Goal: Task Accomplishment & Management: Manage account settings

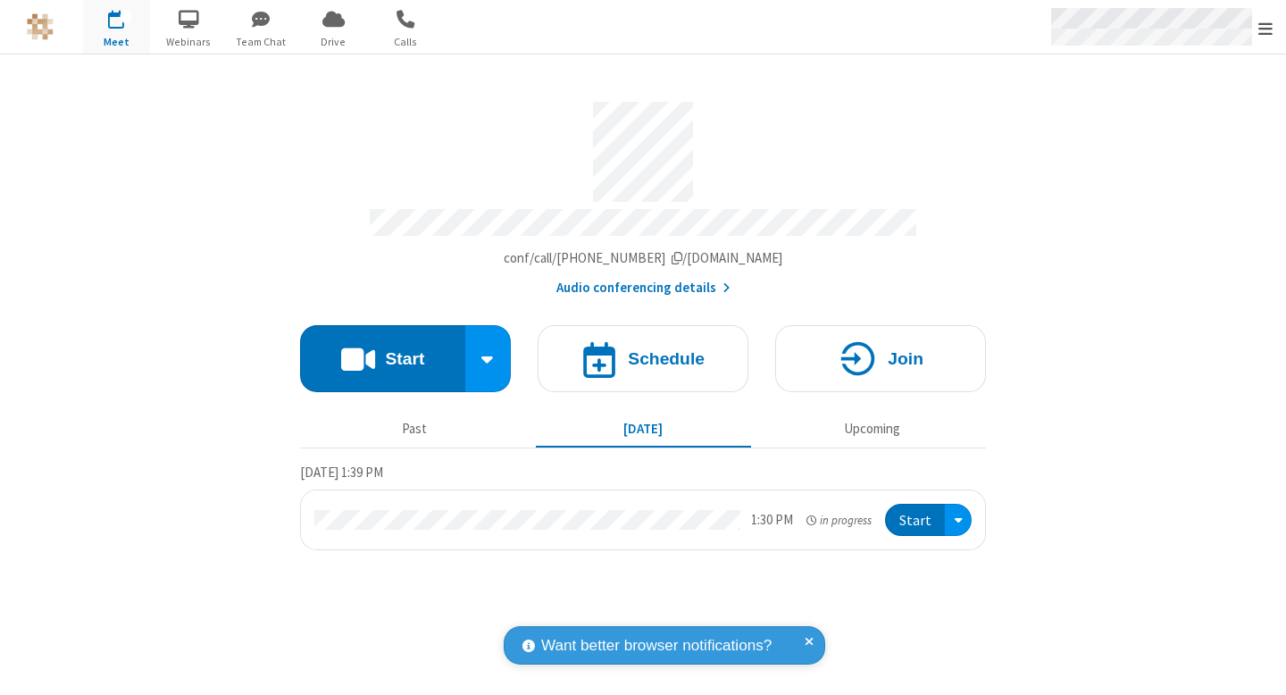
click at [1269, 29] on span "Open menu" at bounding box center [1265, 29] width 14 height 18
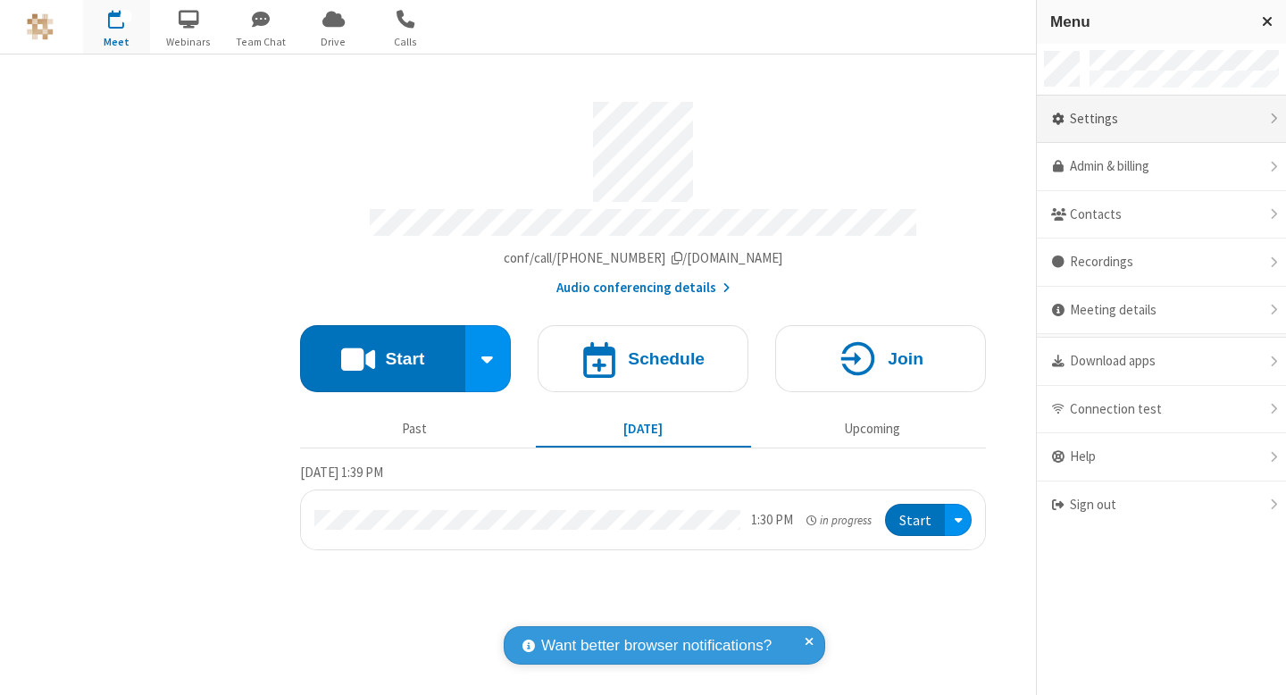
click at [1156, 122] on div "Settings" at bounding box center [1160, 120] width 249 height 48
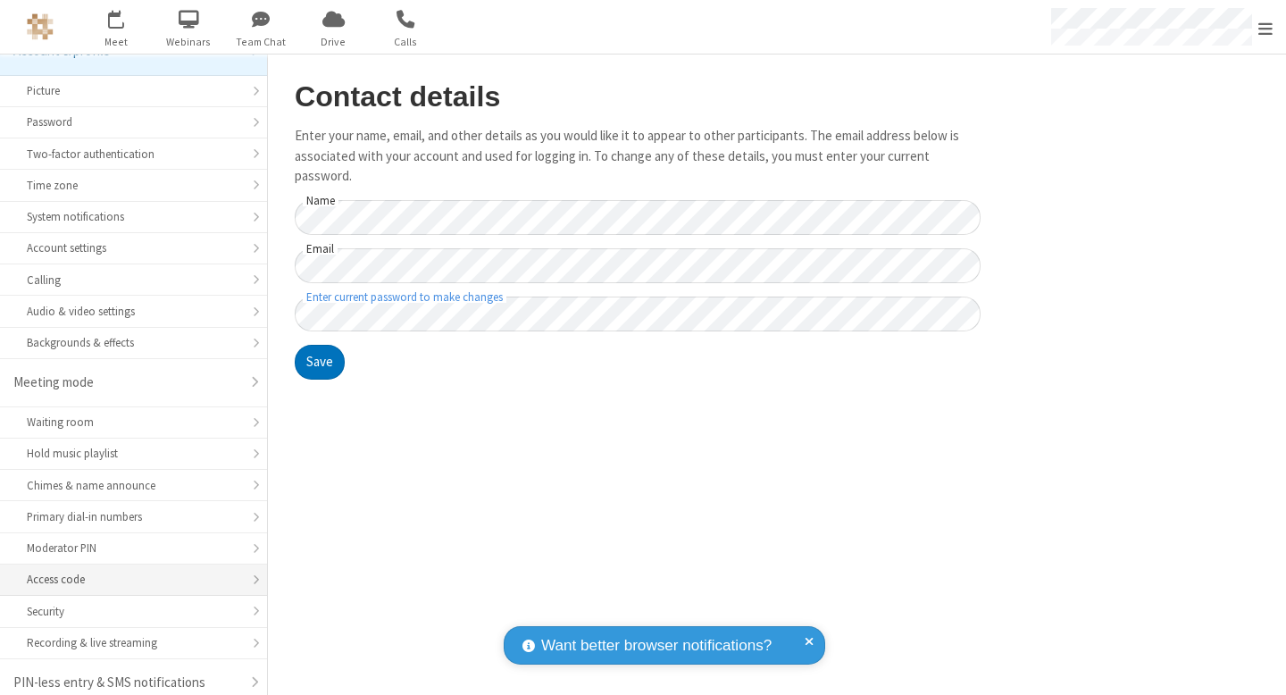
scroll to position [28, 0]
click at [155, 582] on div "Access code" at bounding box center [133, 578] width 213 height 17
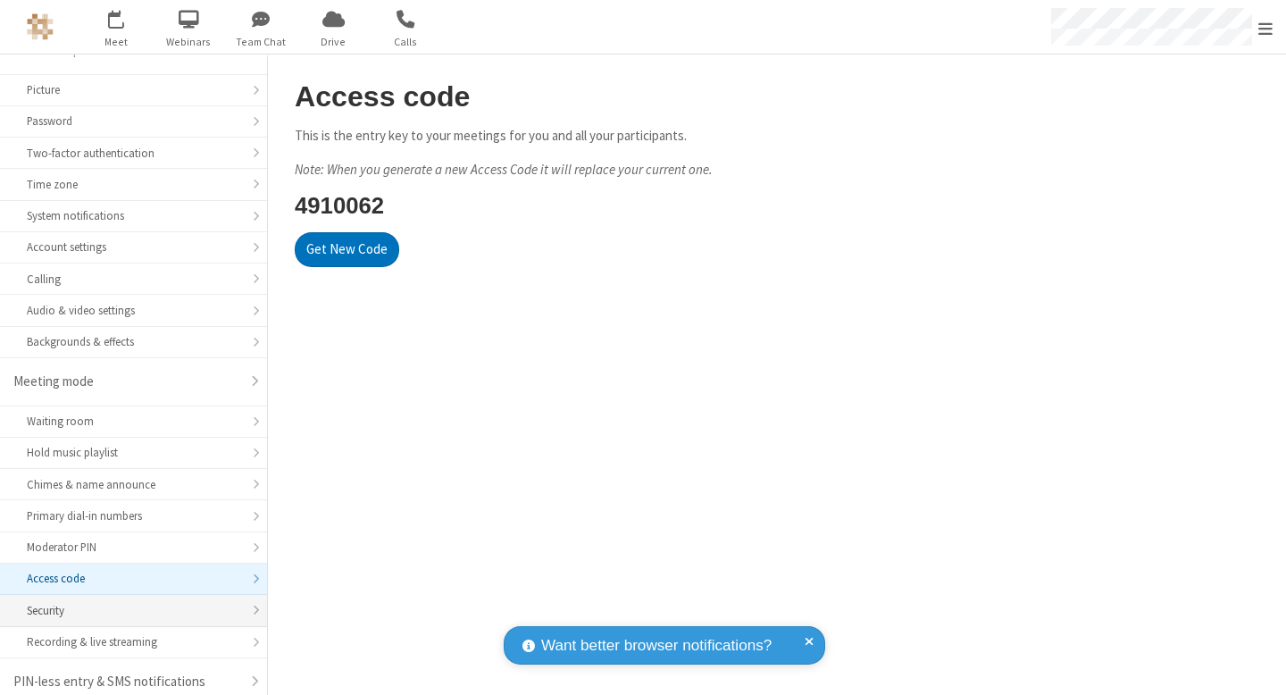
click at [171, 603] on div "Security" at bounding box center [133, 610] width 213 height 17
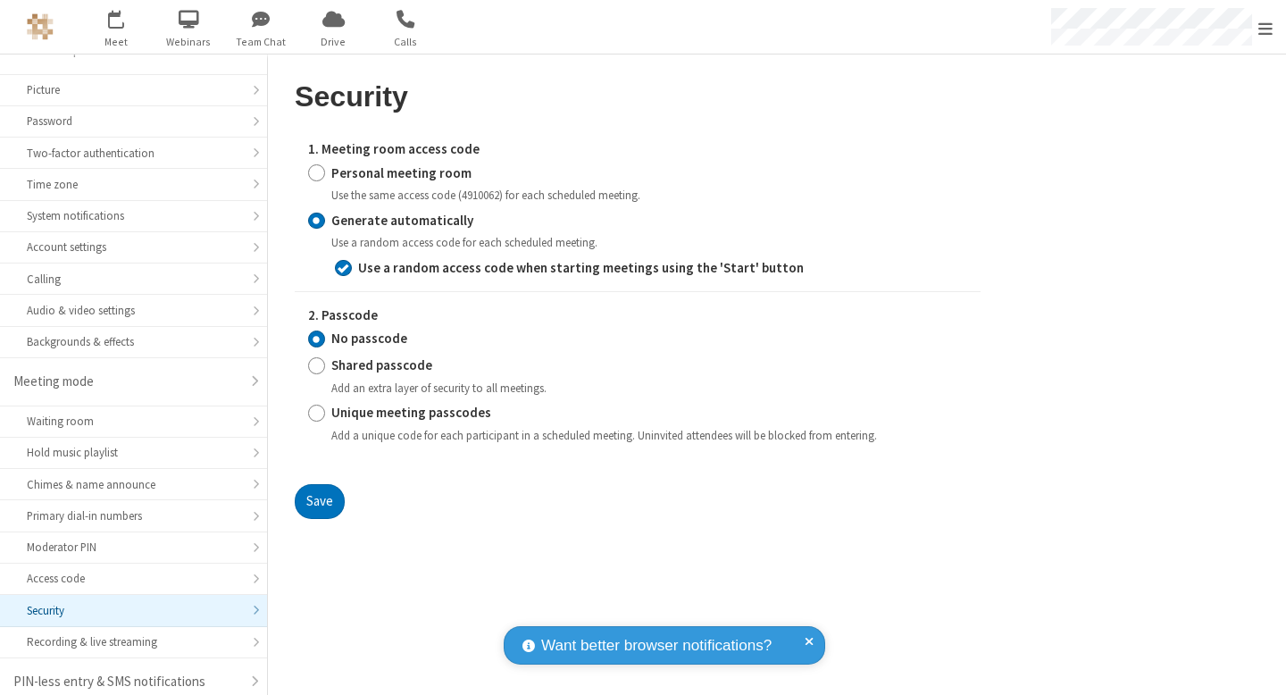
click at [379, 159] on label "1. Meeting room access code" at bounding box center [637, 149] width 659 height 21
click at [387, 175] on strong "Personal meeting room" at bounding box center [401, 172] width 140 height 17
click at [325, 175] on input "Personal meeting room" at bounding box center [316, 172] width 17 height 19
radio input "true"
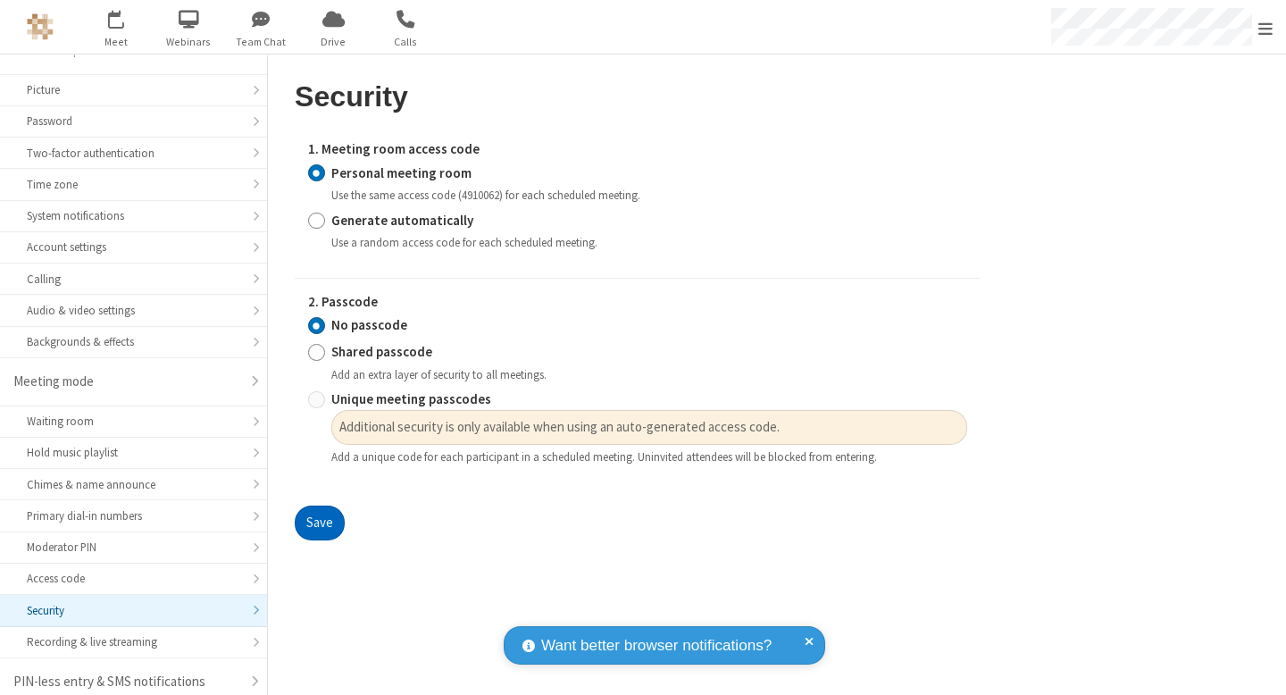
click at [307, 525] on button "Save" at bounding box center [320, 523] width 50 height 36
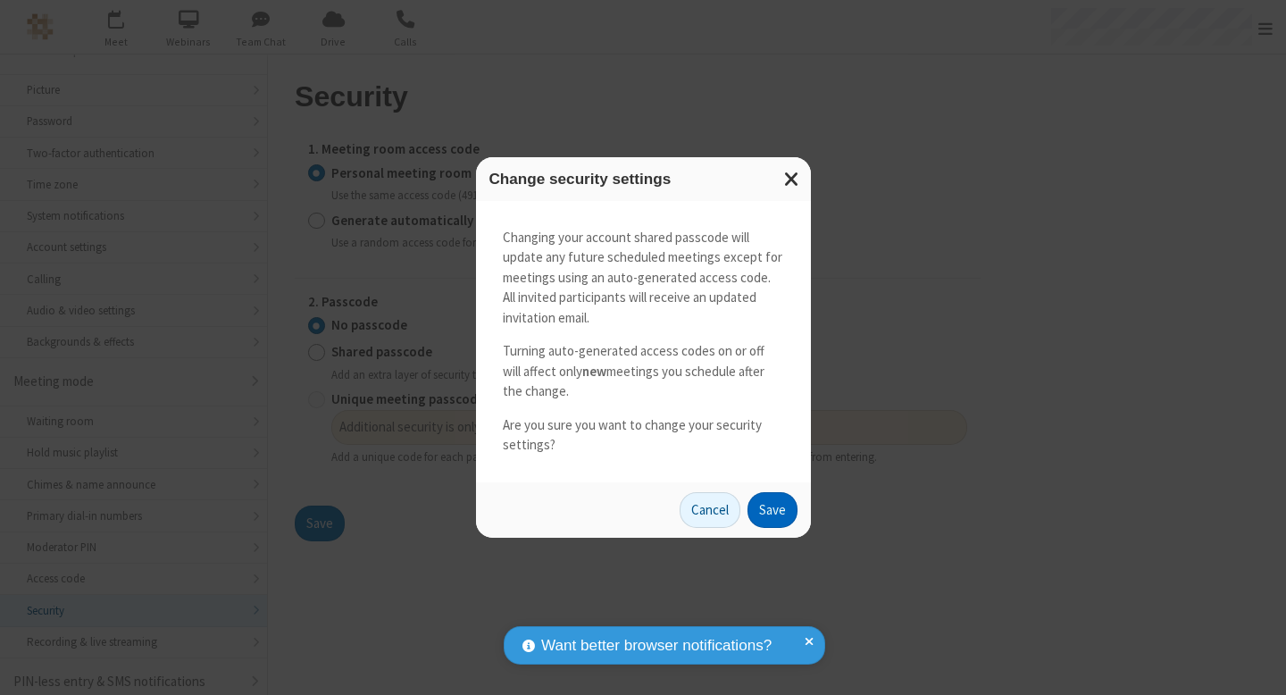
click at [786, 507] on button "Save" at bounding box center [772, 510] width 50 height 36
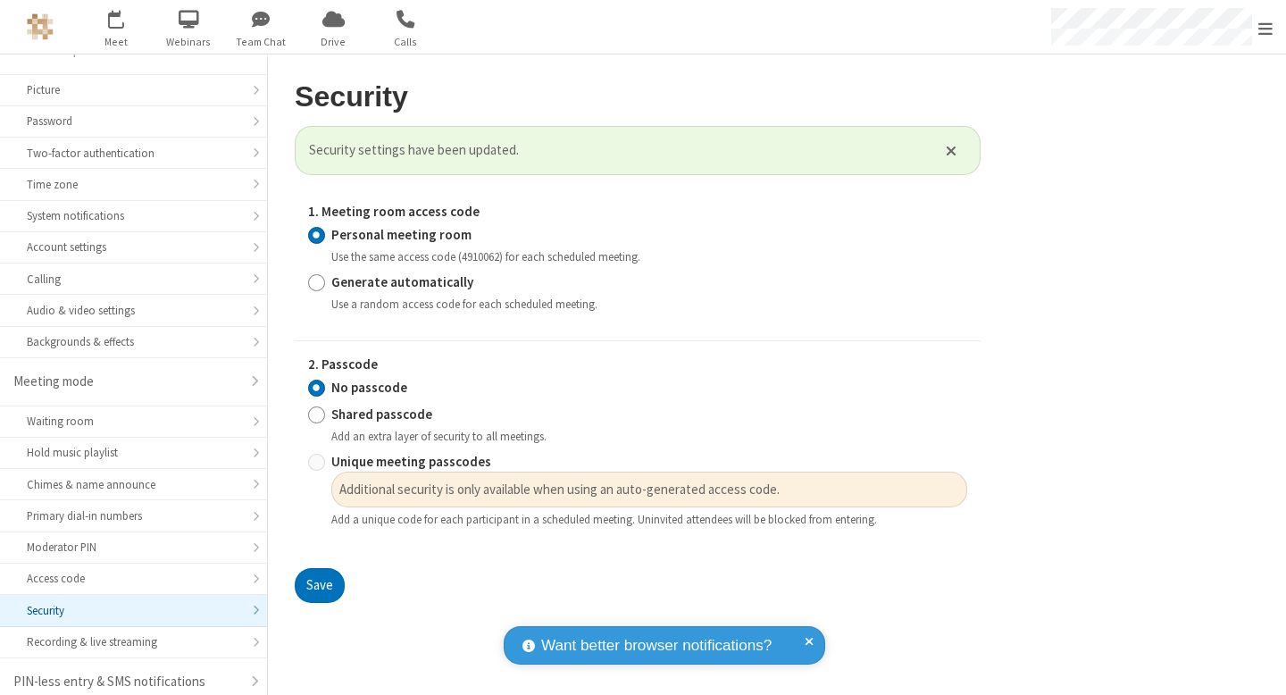
click at [366, 603] on div "Save" at bounding box center [638, 586] width 686 height 36
click at [326, 584] on button "Save" at bounding box center [320, 586] width 50 height 36
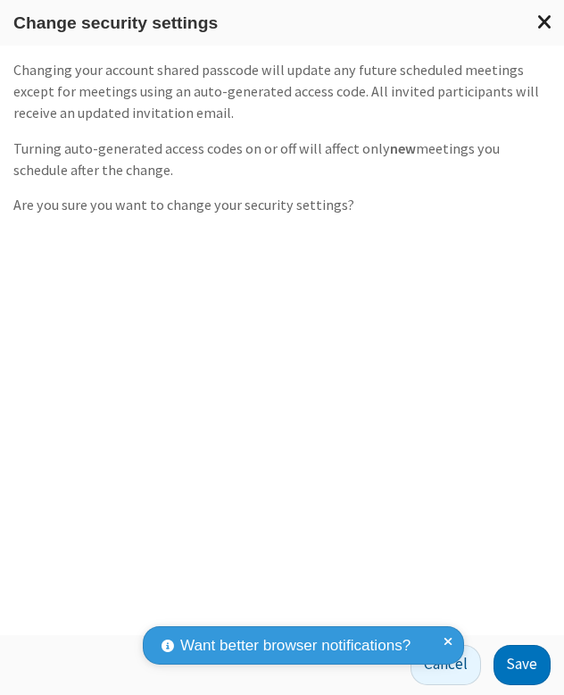
click at [545, 12] on span "Close modal" at bounding box center [545, 21] width 16 height 23
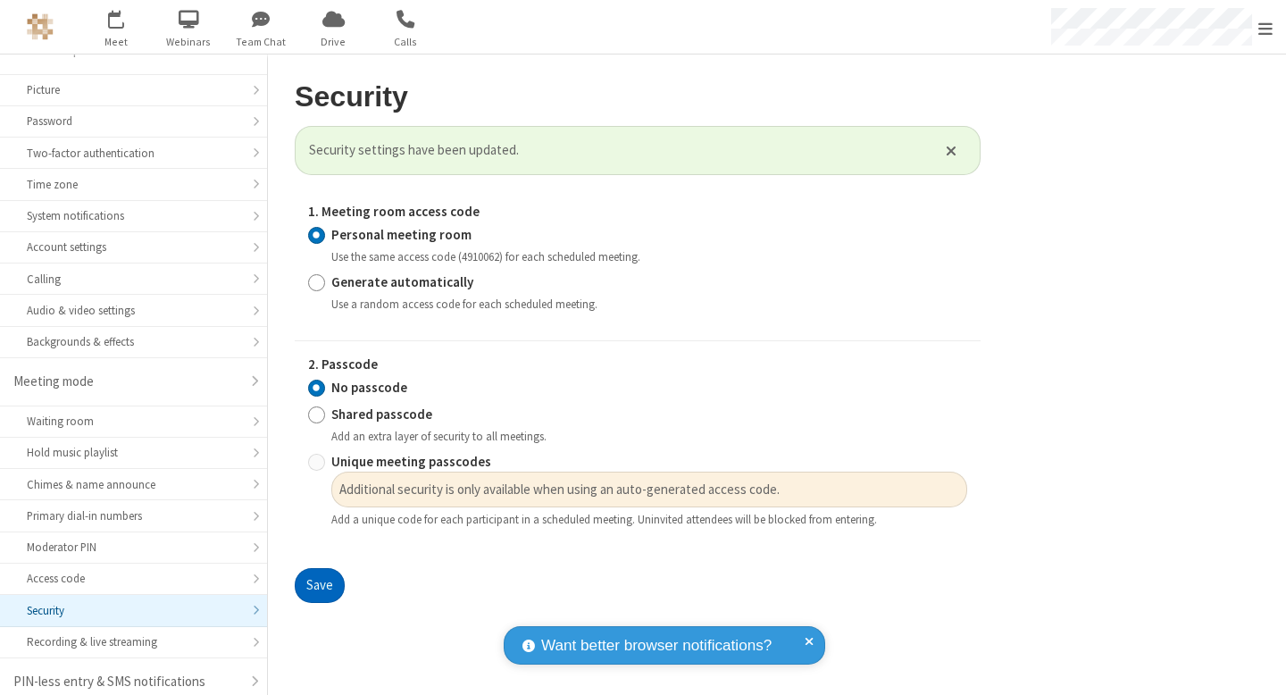
click at [324, 591] on button "Save" at bounding box center [320, 586] width 50 height 36
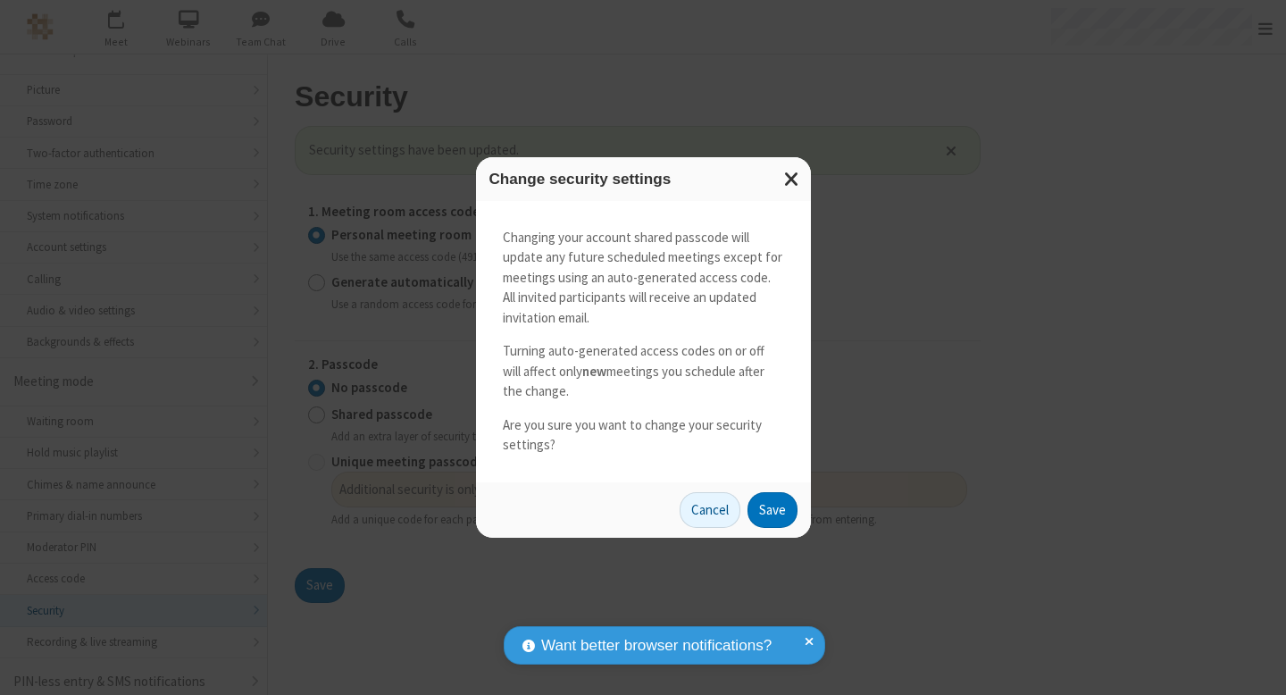
click at [797, 511] on div "Cancel Save" at bounding box center [643, 509] width 335 height 55
click at [788, 507] on button "Save" at bounding box center [772, 510] width 50 height 36
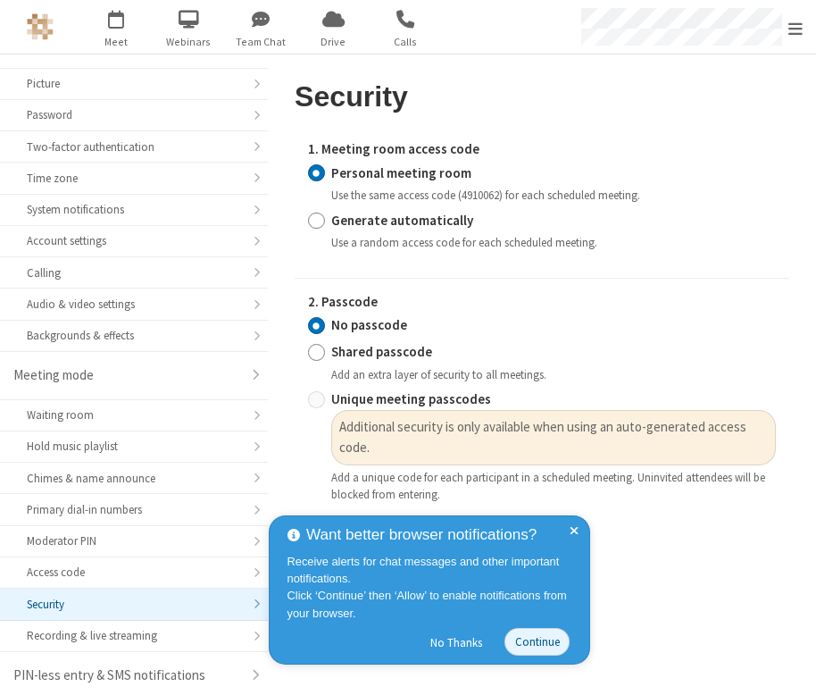
scroll to position [37, 0]
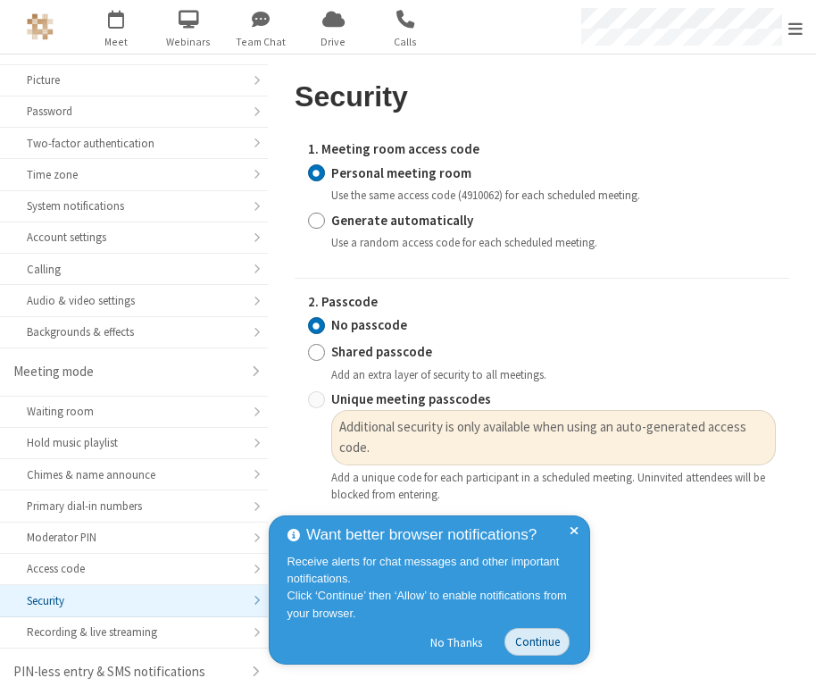
click at [536, 645] on button "Continue" at bounding box center [536, 642] width 65 height 28
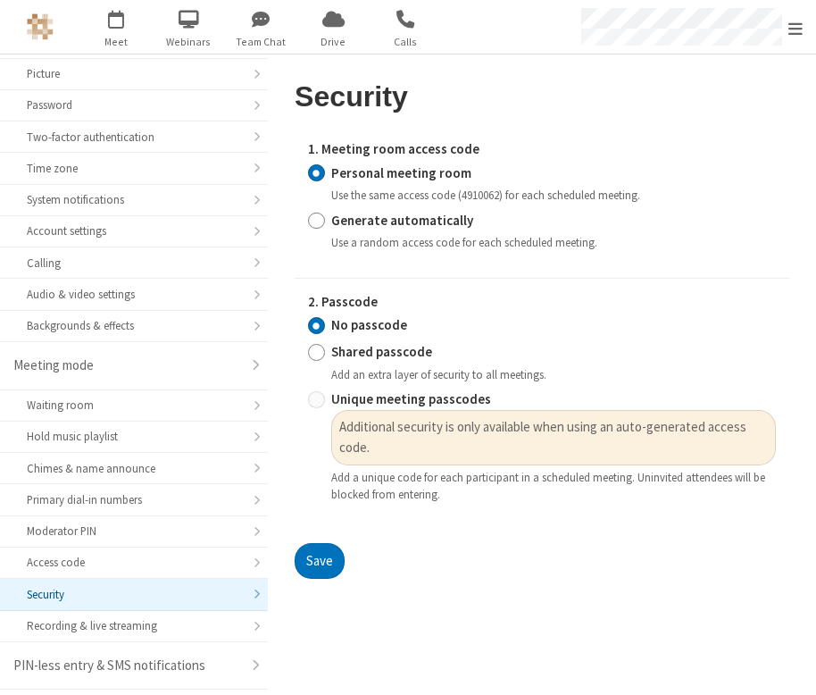
scroll to position [45, 0]
click at [320, 225] on input "Generate automatically" at bounding box center [316, 220] width 17 height 19
radio input "true"
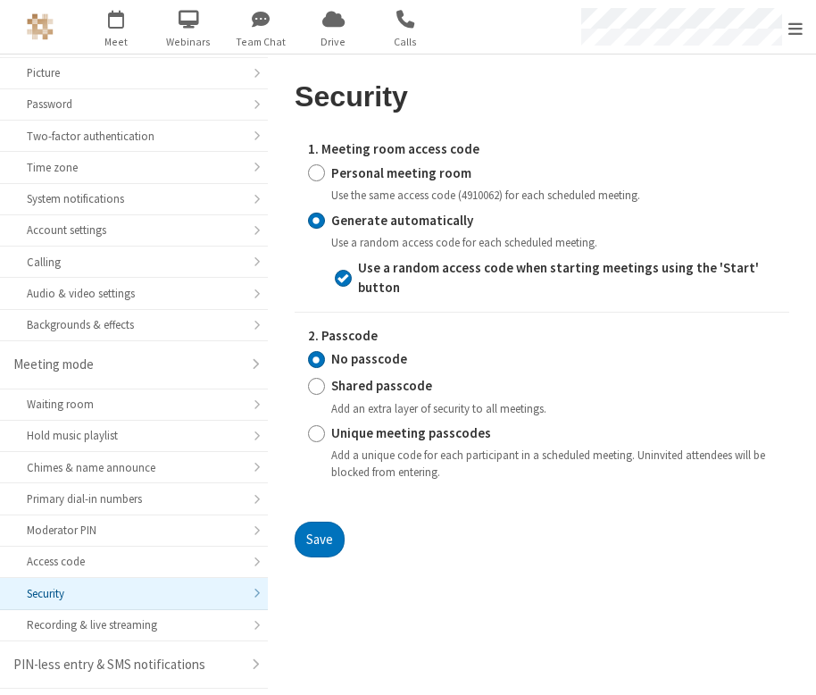
click at [333, 171] on strong "Personal meeting room" at bounding box center [401, 172] width 140 height 17
click at [325, 171] on input "Personal meeting room" at bounding box center [316, 172] width 17 height 19
radio input "true"
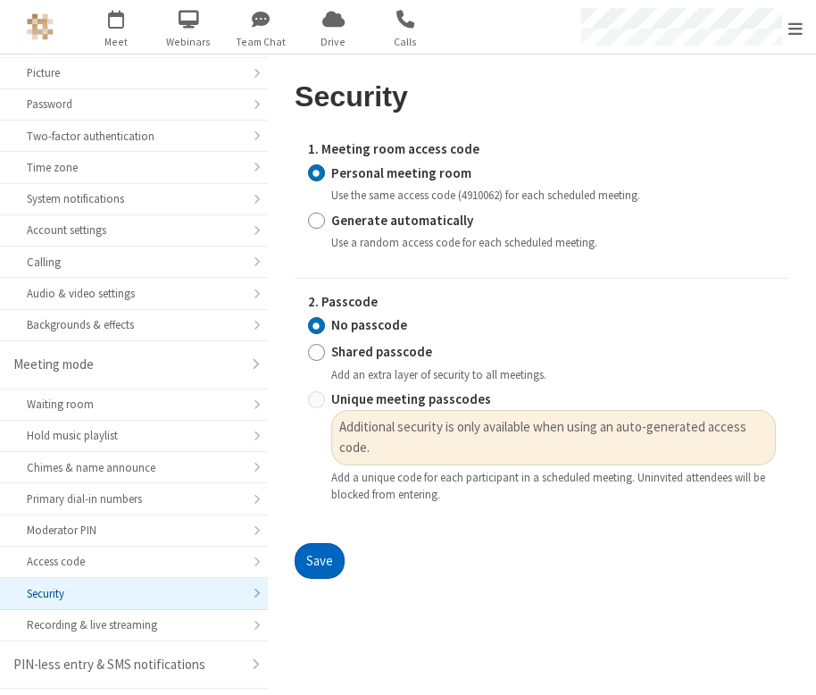
click at [328, 554] on button "Save" at bounding box center [320, 561] width 50 height 36
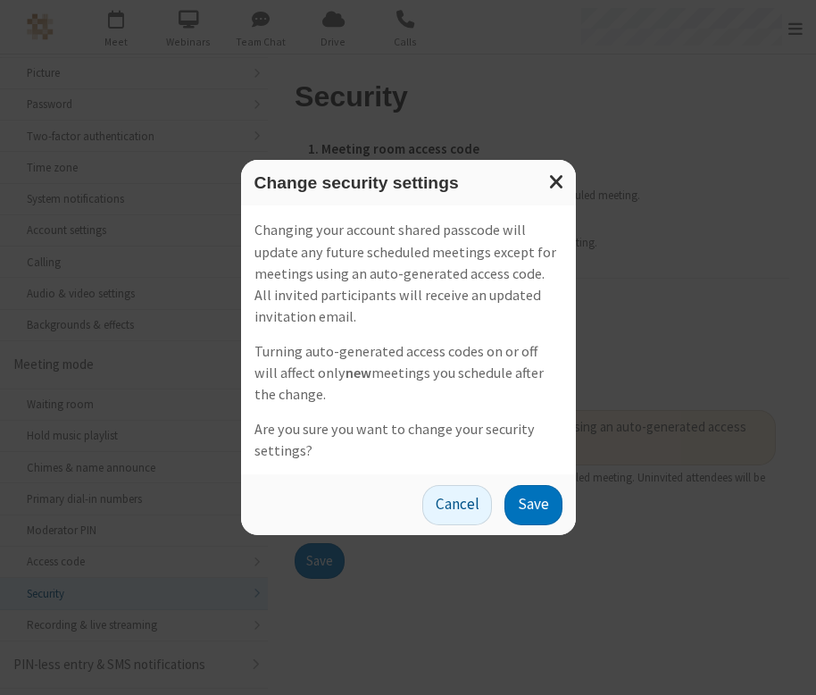
click at [544, 528] on div "Cancel Save" at bounding box center [408, 504] width 335 height 60
click at [542, 509] on button "Save" at bounding box center [532, 505] width 57 height 40
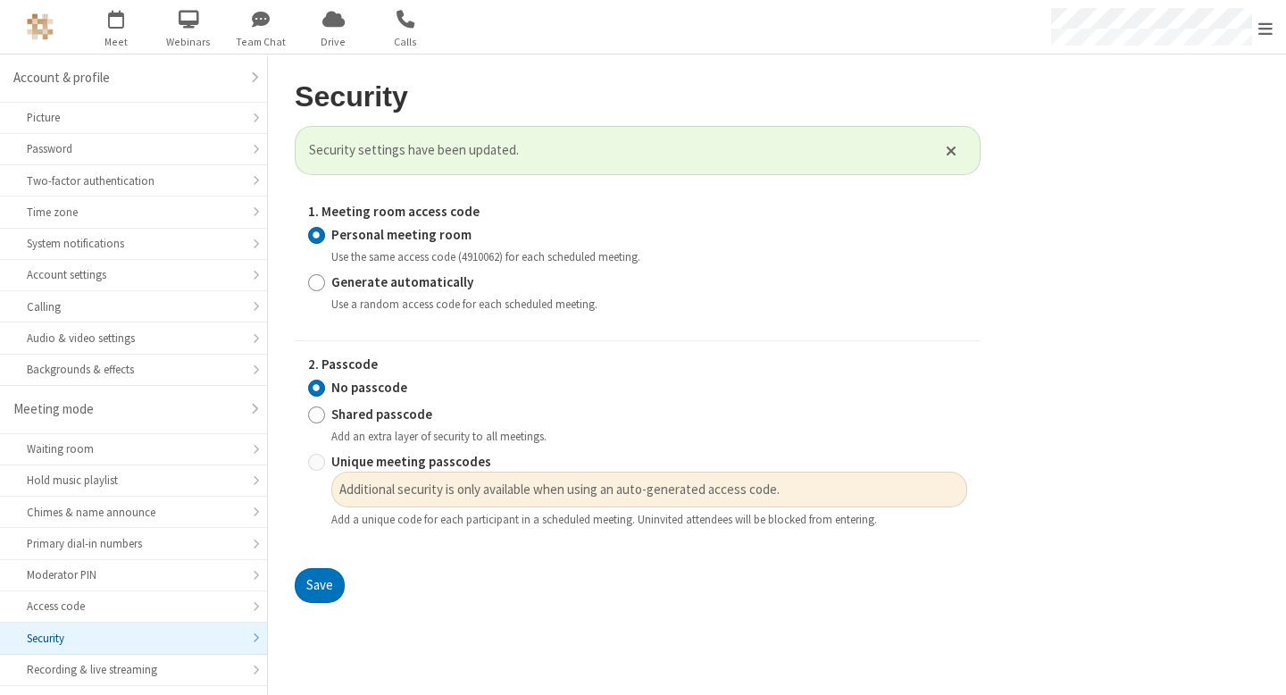
scroll to position [148, 0]
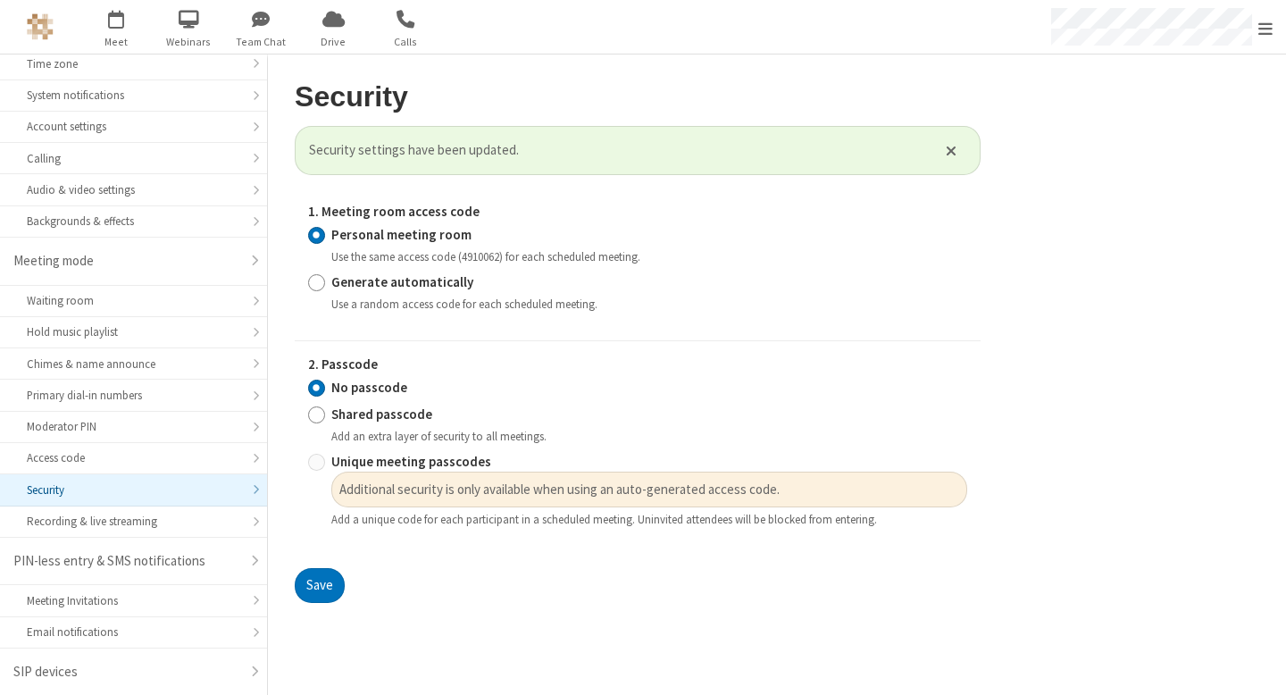
click at [1142, 289] on main "Security Security settings have been updated. 1. Meeting room access code Perso…" at bounding box center [777, 374] width 1018 height 640
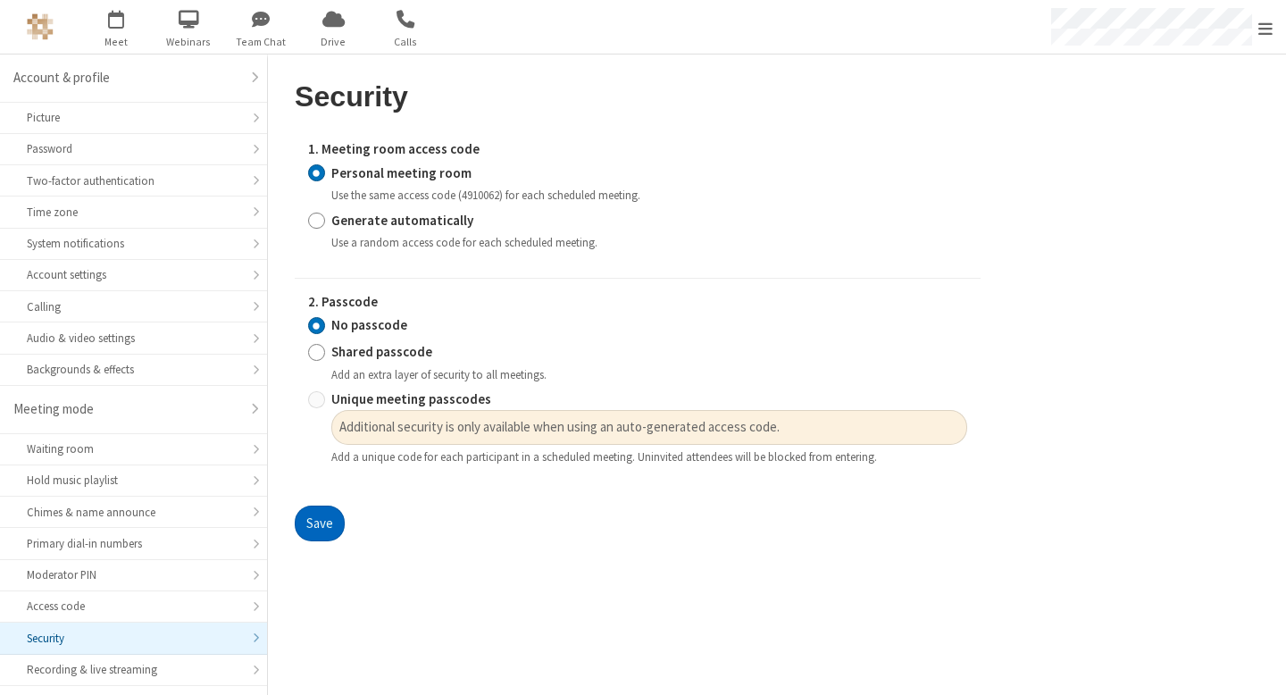
click at [336, 513] on button "Save" at bounding box center [320, 523] width 50 height 36
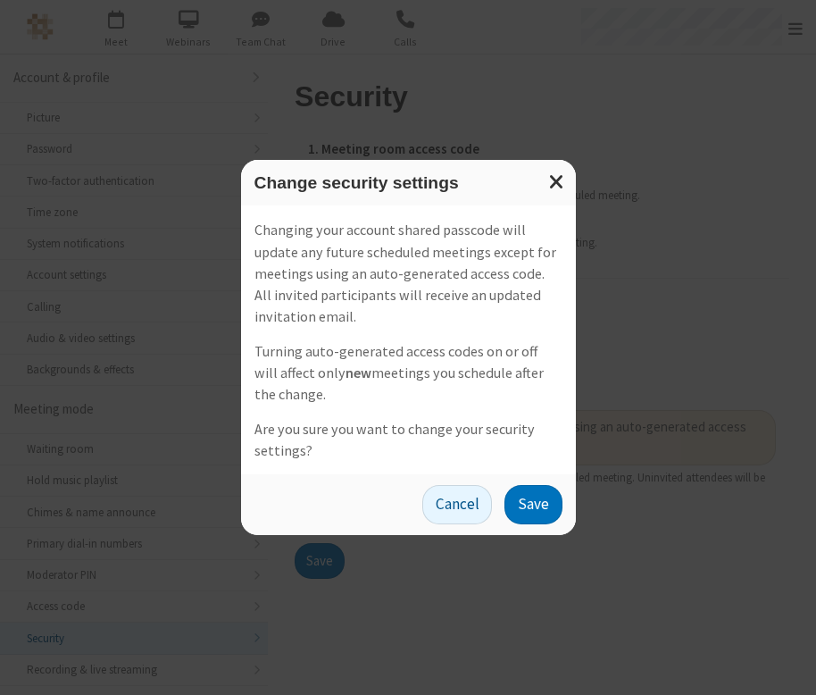
click at [476, 408] on div "Changing your account shared passcode will update any future scheduled meetings…" at bounding box center [408, 339] width 335 height 269
click at [561, 179] on span "Close modal" at bounding box center [557, 181] width 16 height 23
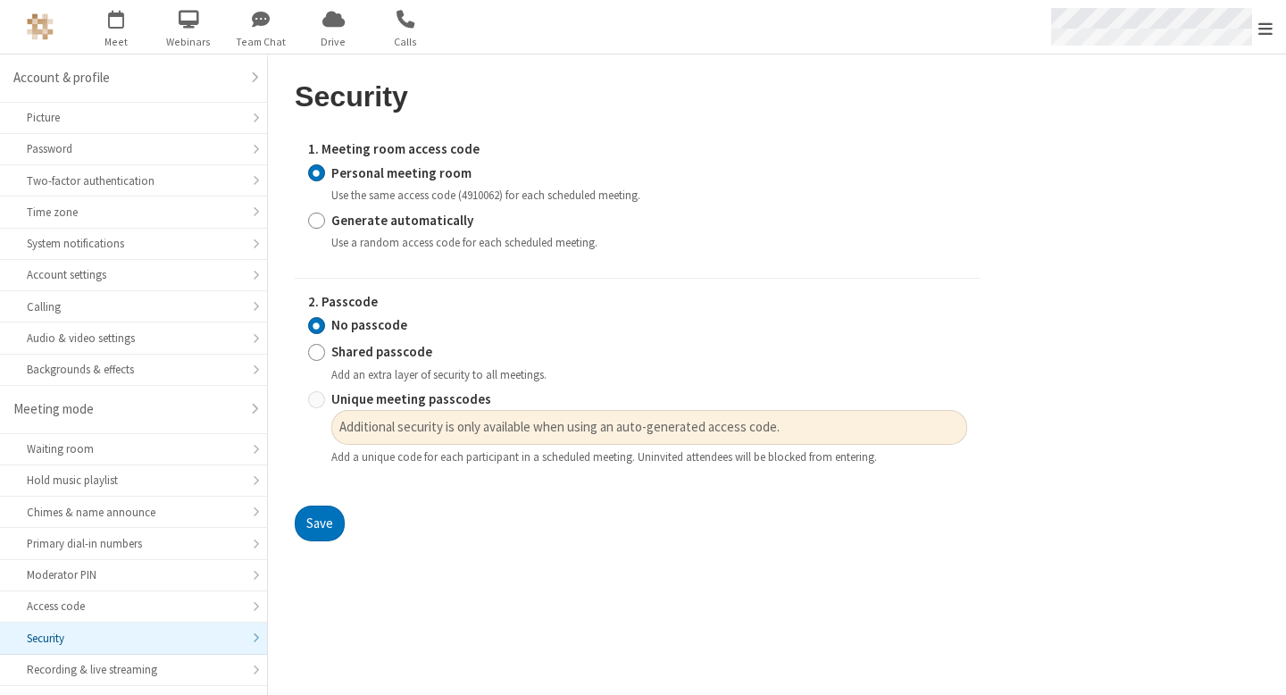
radio input "false"
radio input "true"
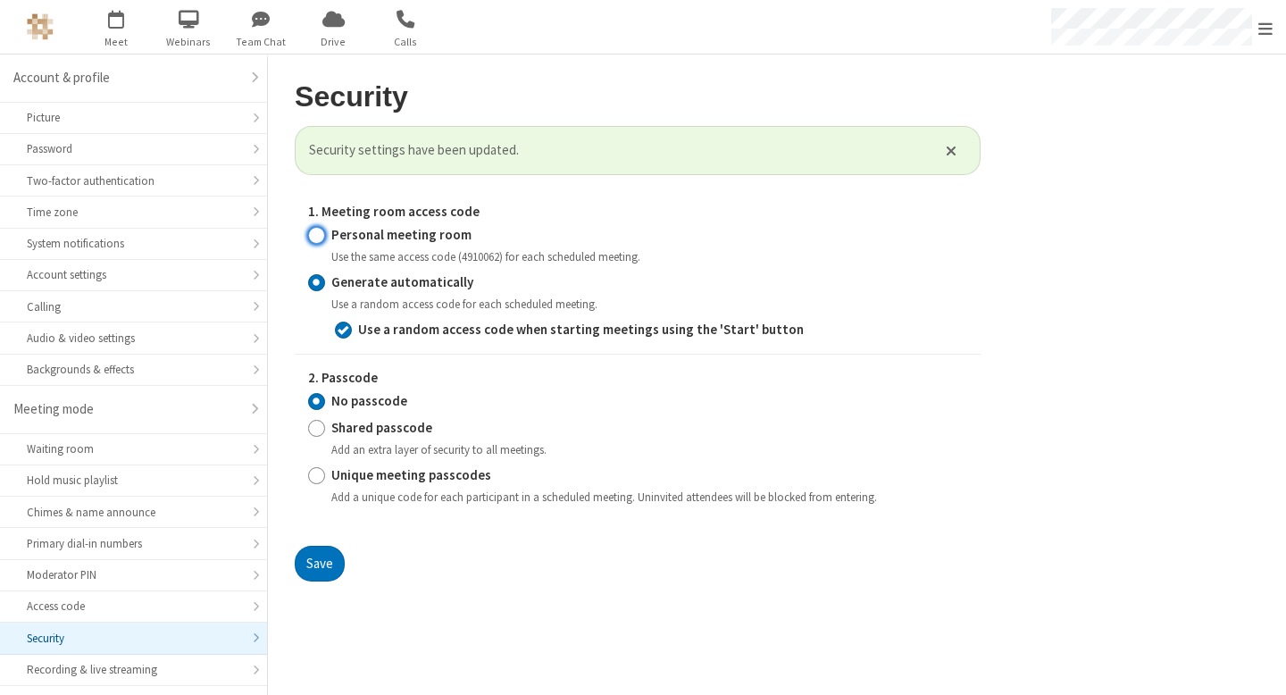
click at [312, 237] on input "Personal meeting room" at bounding box center [316, 234] width 17 height 19
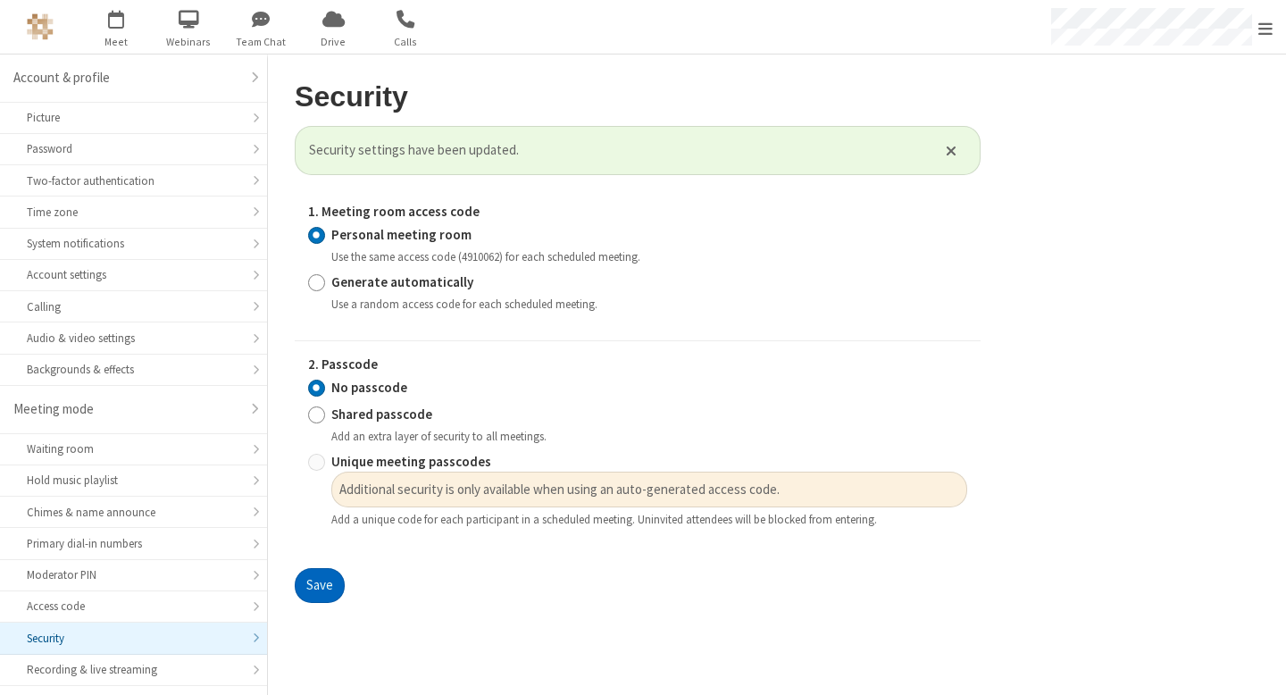
click at [330, 602] on button "Save" at bounding box center [320, 586] width 50 height 36
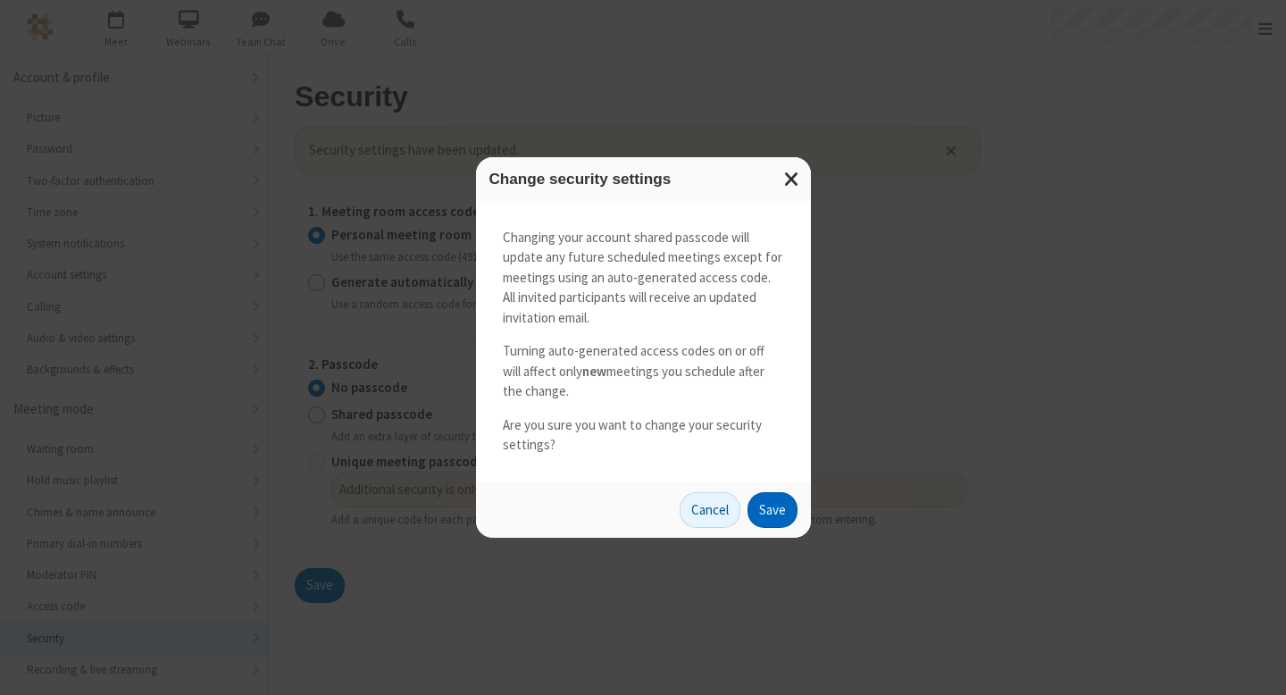
click at [765, 508] on button "Save" at bounding box center [772, 510] width 50 height 36
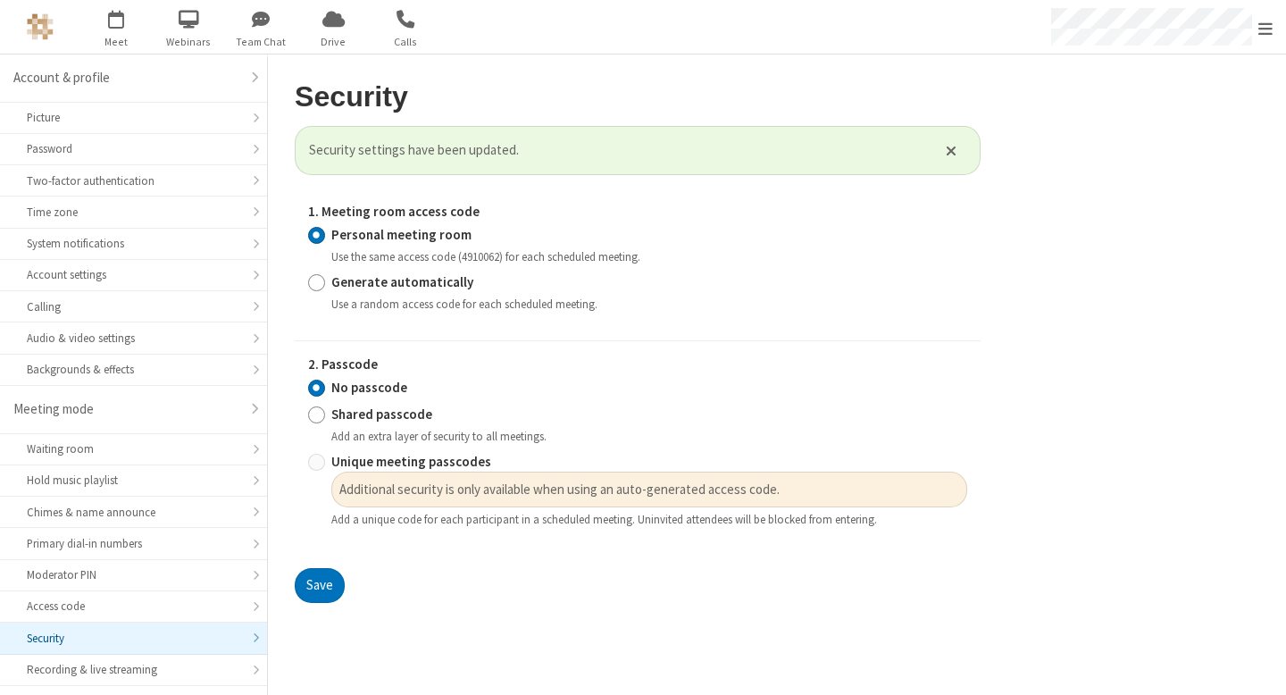
radio input "false"
radio input "true"
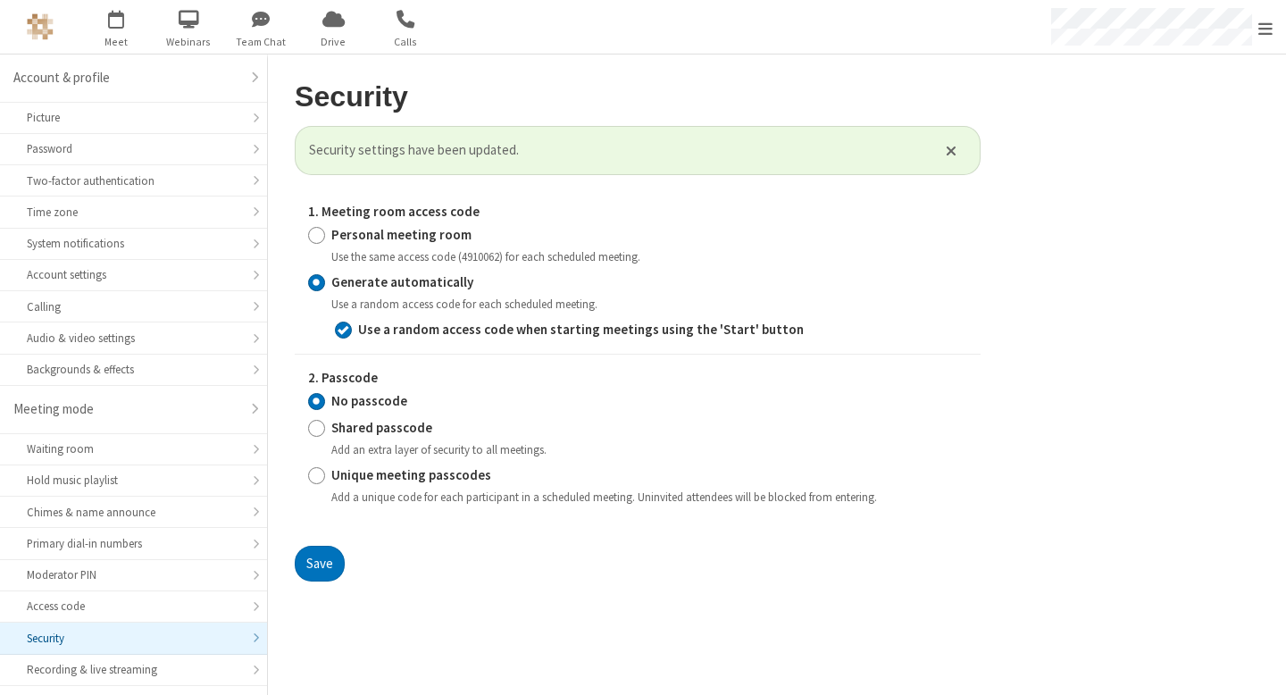
radio input "true"
